Goal: Transaction & Acquisition: Purchase product/service

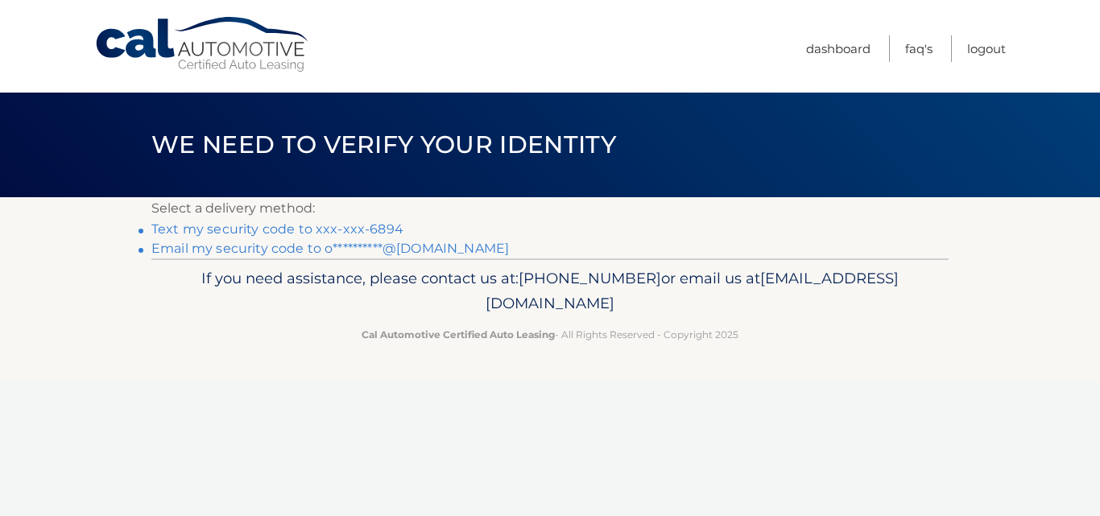
click at [264, 230] on link "Text my security code to xxx-xxx-6894" at bounding box center [277, 228] width 252 height 15
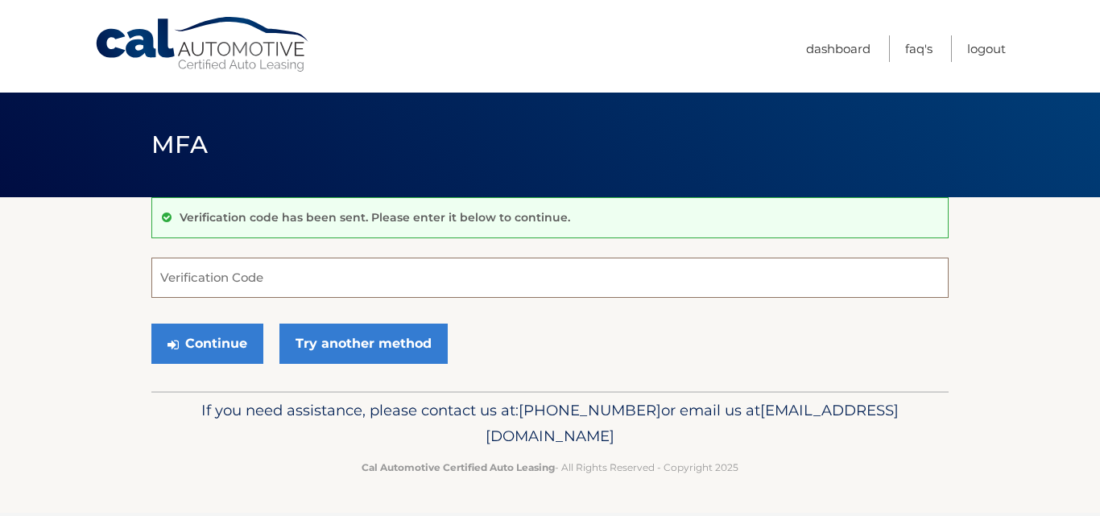
click at [188, 287] on input "Verification Code" at bounding box center [549, 278] width 797 height 40
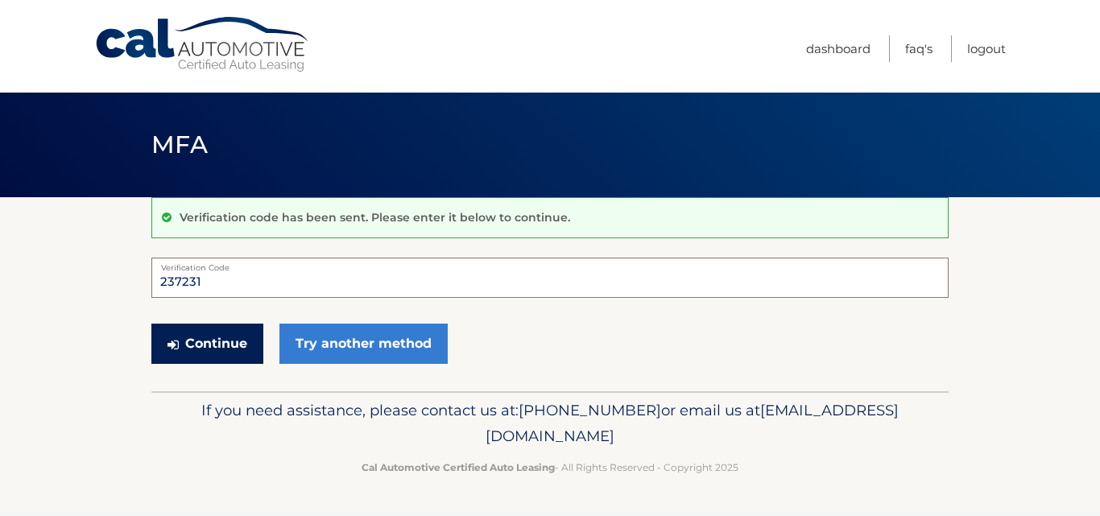
type input "237231"
click at [213, 343] on button "Continue" at bounding box center [207, 344] width 112 height 40
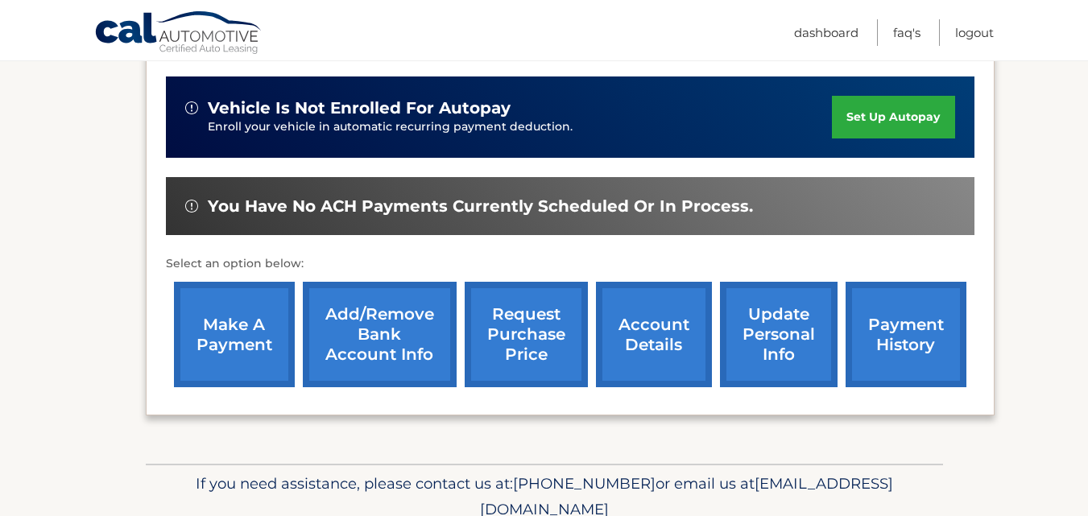
scroll to position [403, 0]
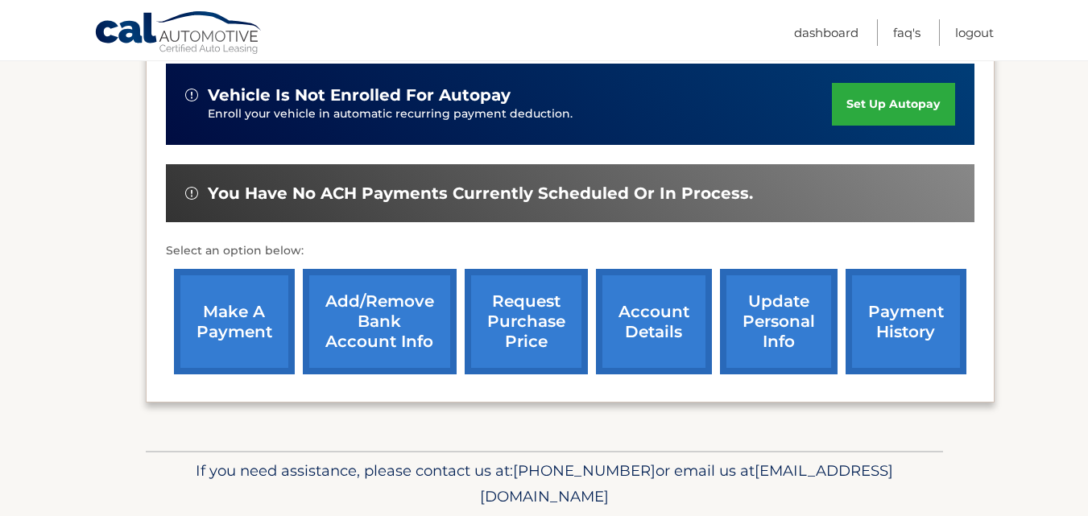
click at [238, 330] on link "make a payment" at bounding box center [234, 321] width 121 height 105
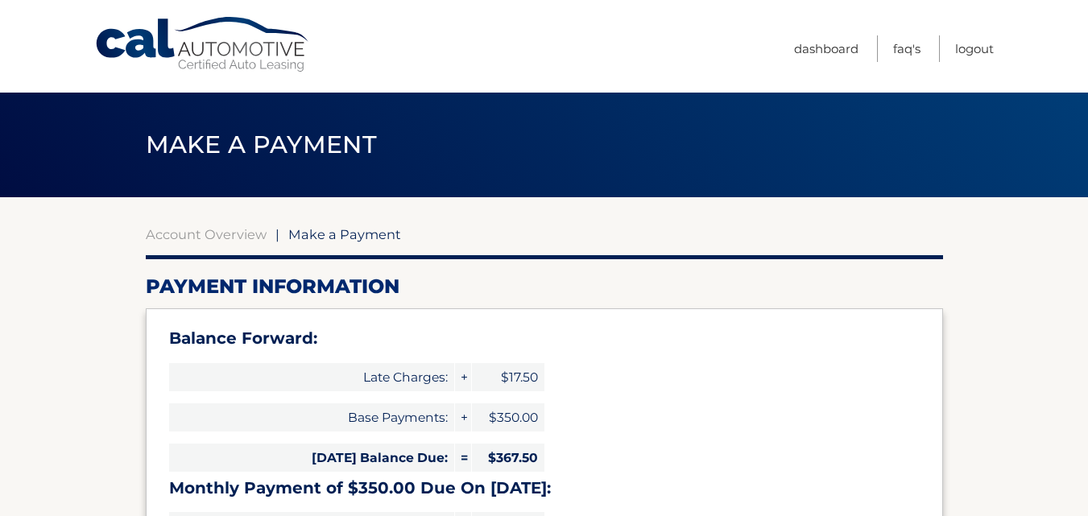
select select "OWY1NzZkYjMtOWRkYi00YmU1LTk0ZjYtNmEwZDRmNzhjNzkx"
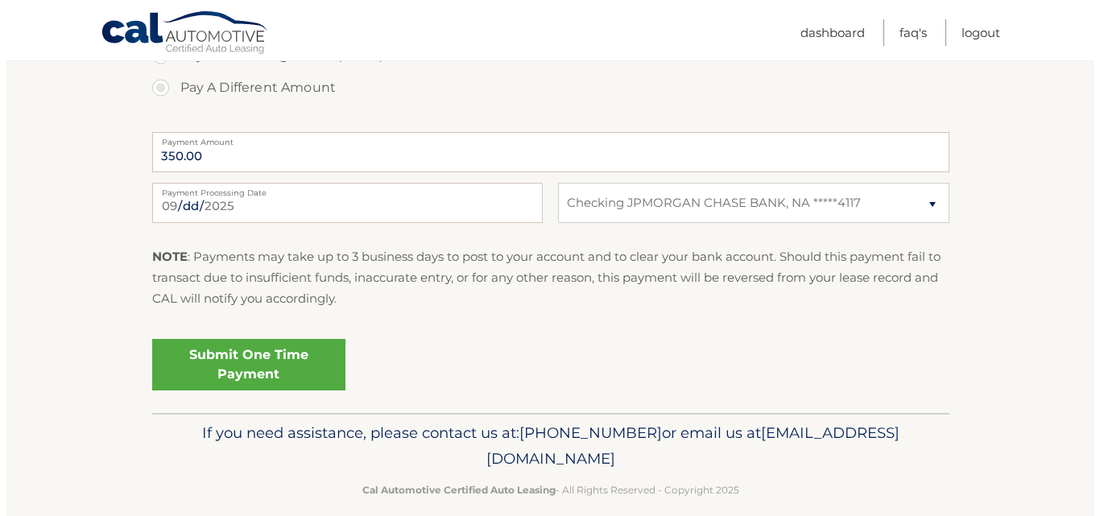
scroll to position [725, 0]
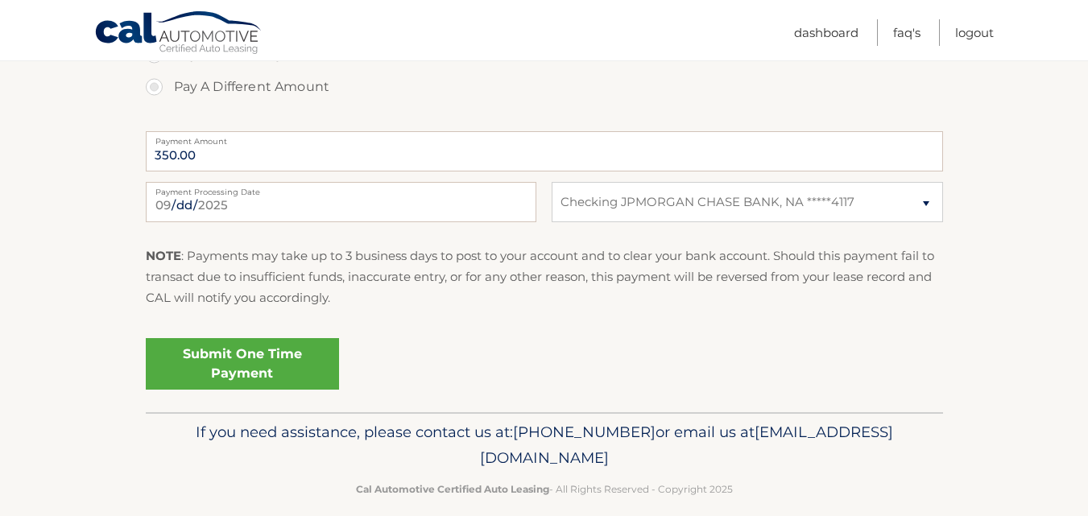
click at [238, 364] on link "Submit One Time Payment" at bounding box center [242, 364] width 193 height 52
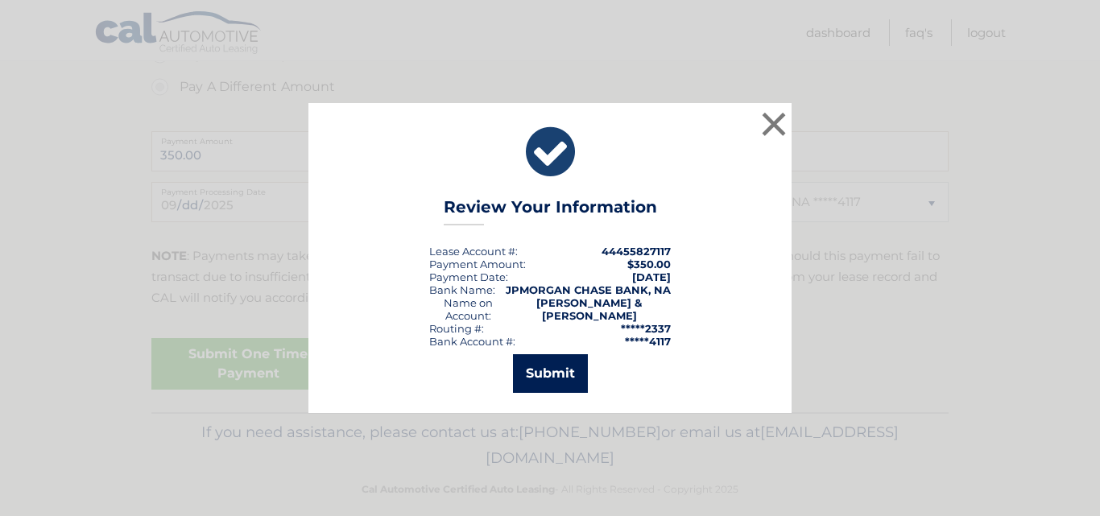
click at [544, 366] on button "Submit" at bounding box center [550, 373] width 75 height 39
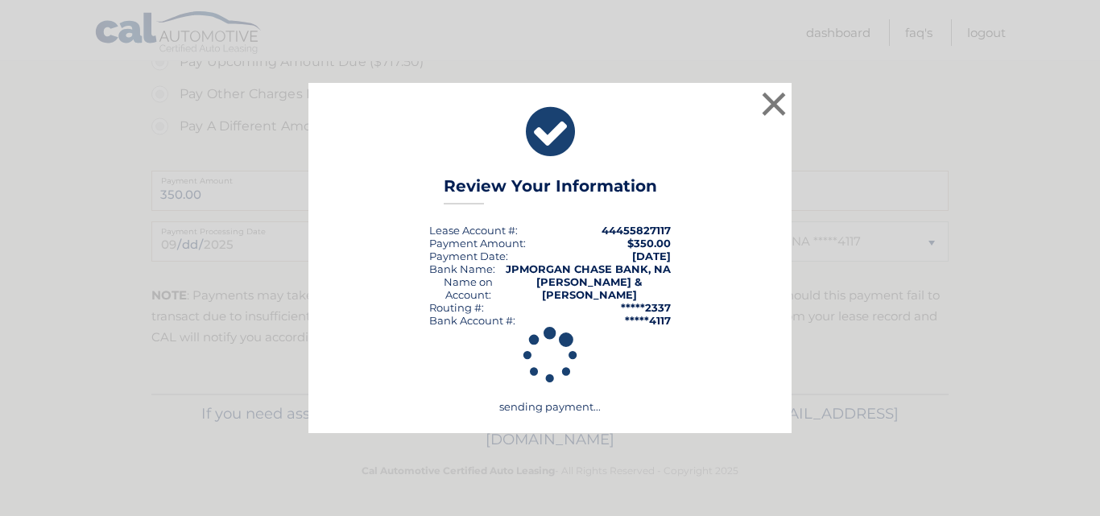
scroll to position [685, 0]
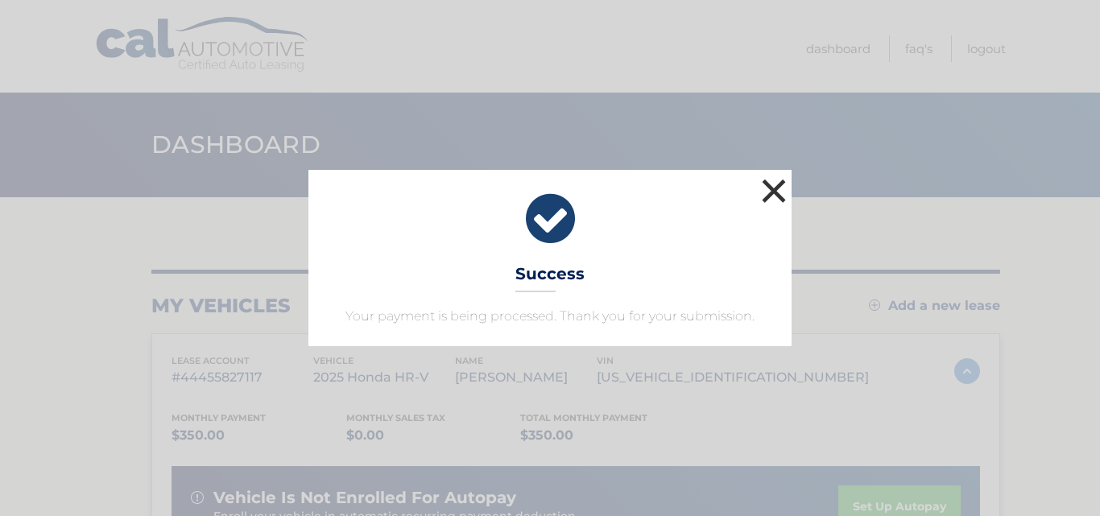
click at [773, 184] on button "×" at bounding box center [774, 191] width 32 height 32
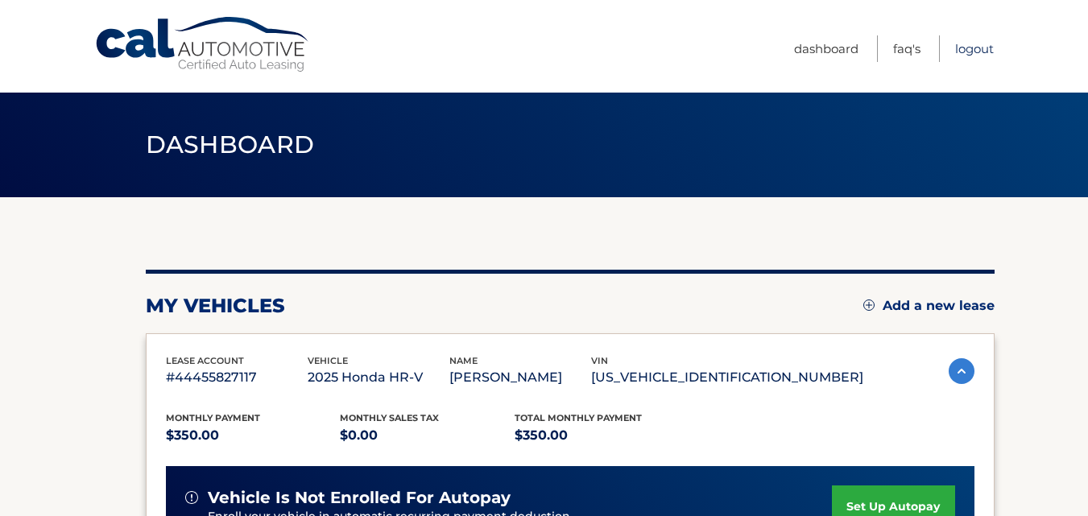
click at [971, 46] on link "Logout" at bounding box center [974, 48] width 39 height 27
